Goal: Task Accomplishment & Management: Use online tool/utility

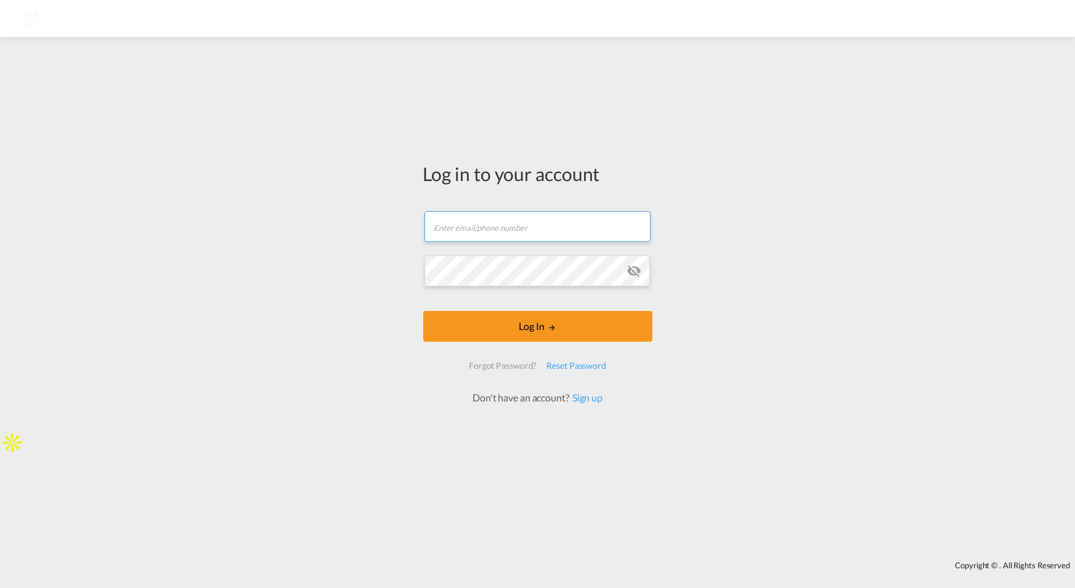
type input "[PERSON_NAME][EMAIL_ADDRESS][DOMAIN_NAME]"
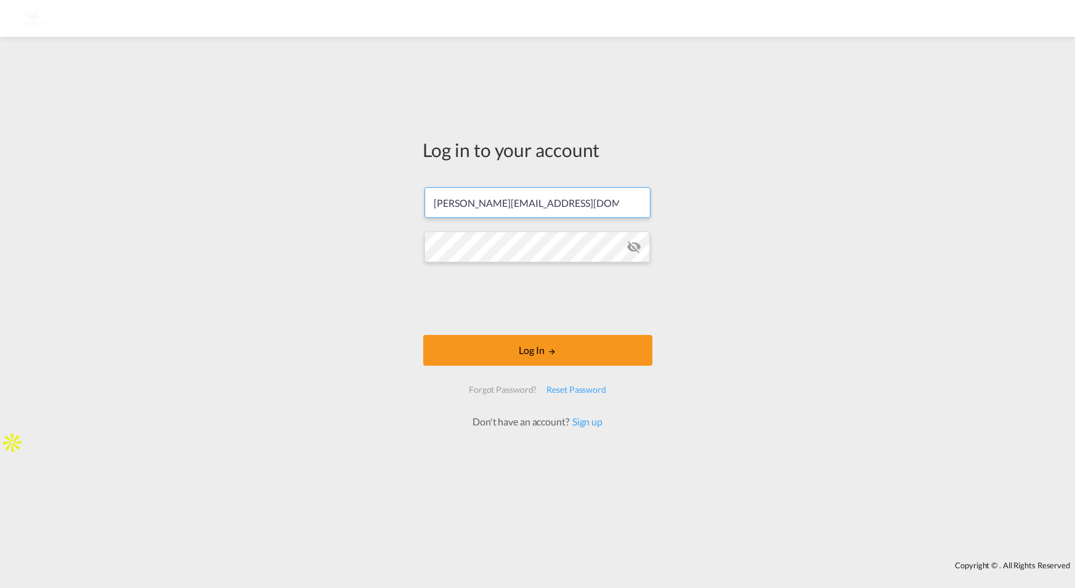
click at [498, 263] on md-input-container "Password field is required" at bounding box center [537, 246] width 227 height 33
click at [516, 350] on button "Log In" at bounding box center [537, 350] width 229 height 31
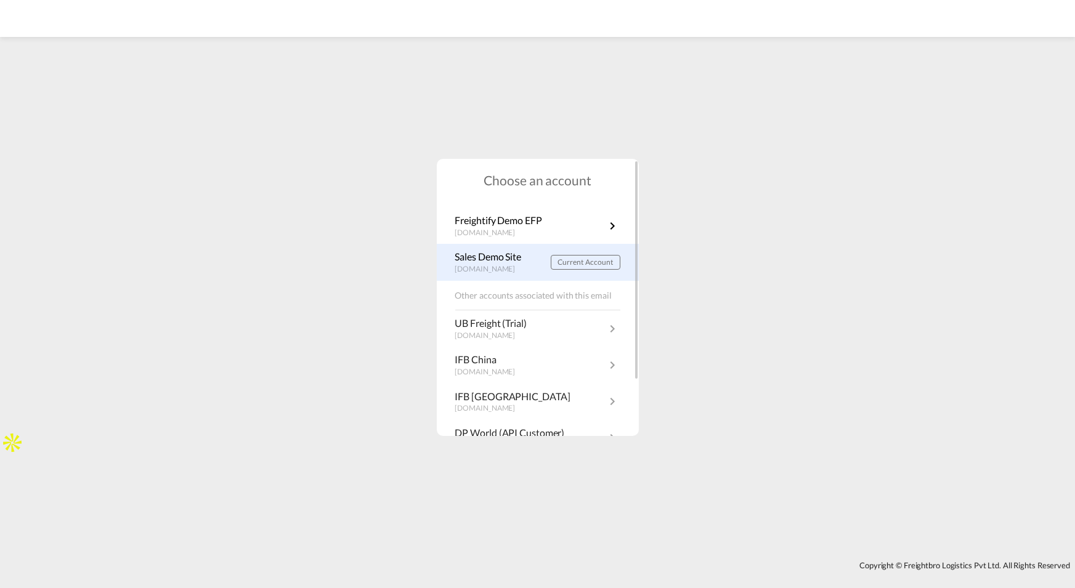
click at [502, 271] on p "[DOMAIN_NAME]" at bounding box center [491, 269] width 73 height 10
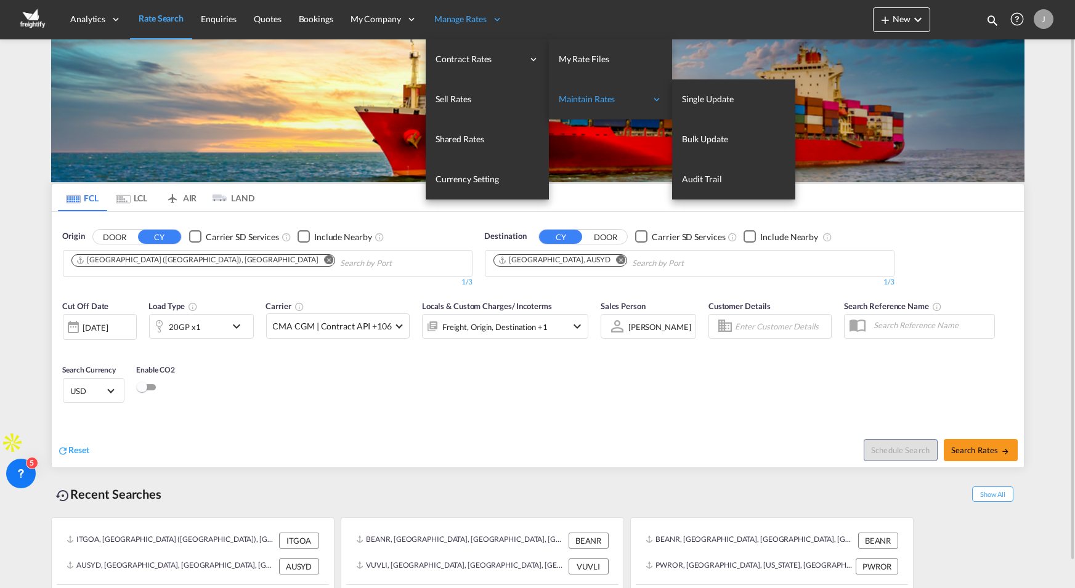
click at [588, 98] on span "Maintain Rates" at bounding box center [602, 99] width 87 height 12
click at [594, 103] on span "Maintain Rates" at bounding box center [602, 99] width 87 height 12
click at [718, 134] on span "Bulk Update" at bounding box center [705, 139] width 46 height 10
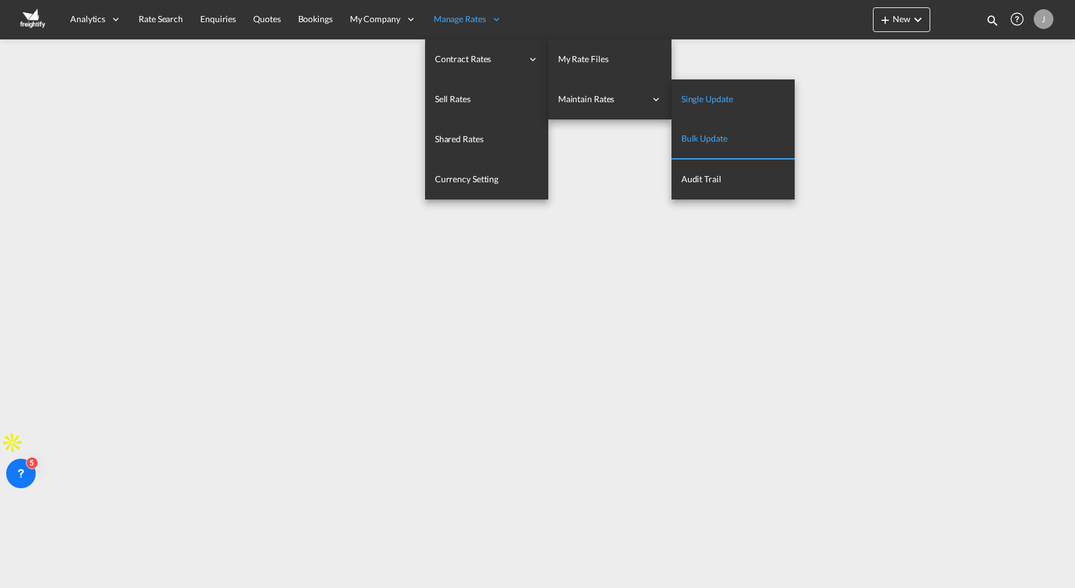
click at [727, 97] on span "Single Update" at bounding box center [707, 99] width 52 height 10
